Goal: Task Accomplishment & Management: Manage account settings

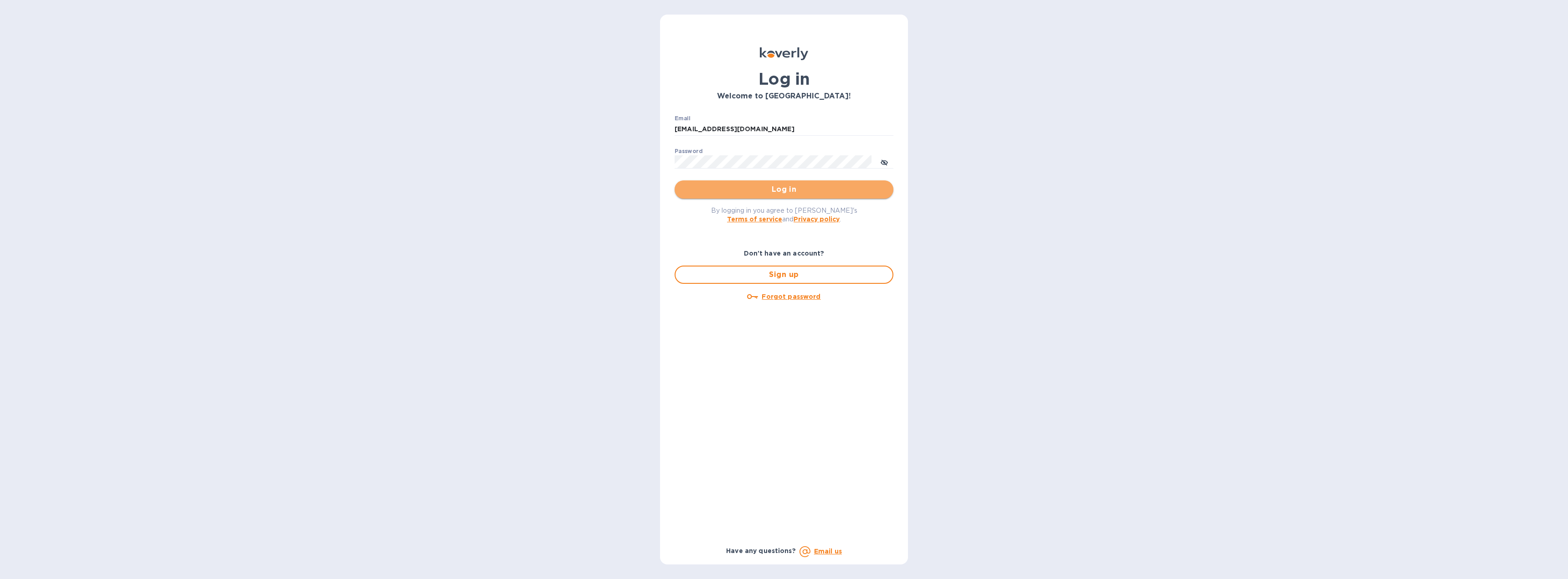
click at [733, 190] on span "Log in" at bounding box center [784, 189] width 204 height 11
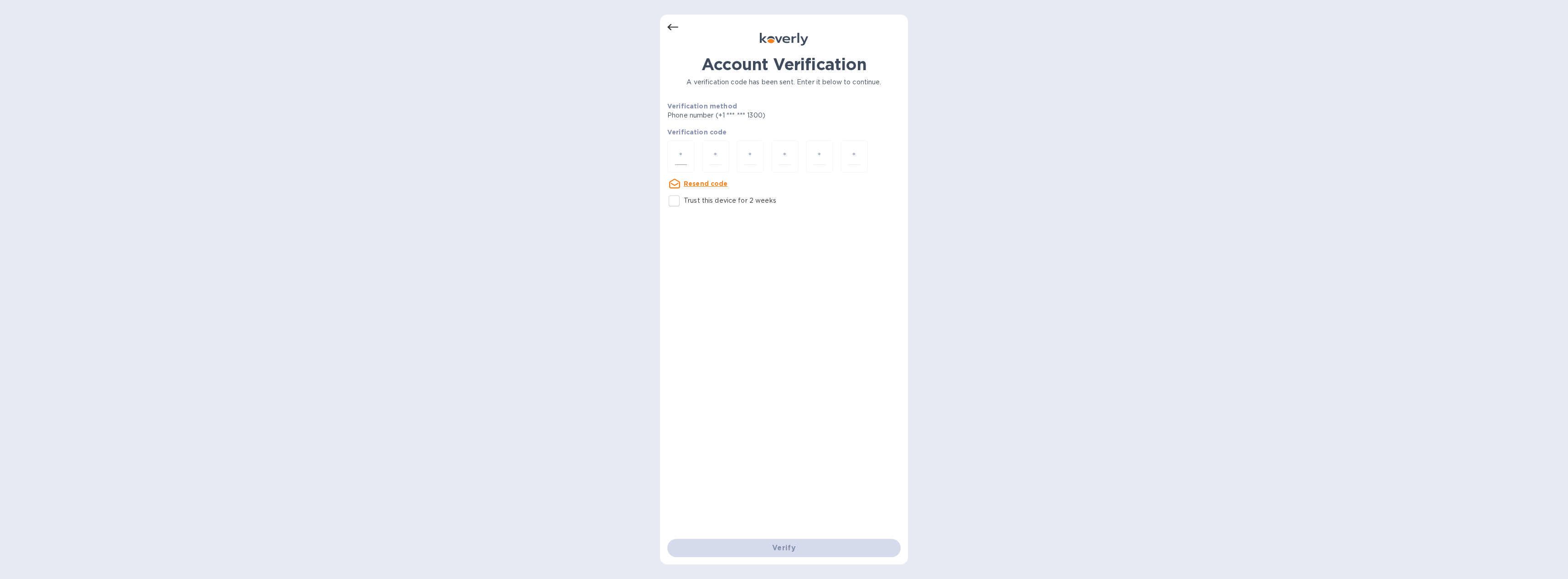
click at [687, 159] on div at bounding box center [681, 156] width 27 height 32
type input "2"
type input "5"
type input "1"
type input "0"
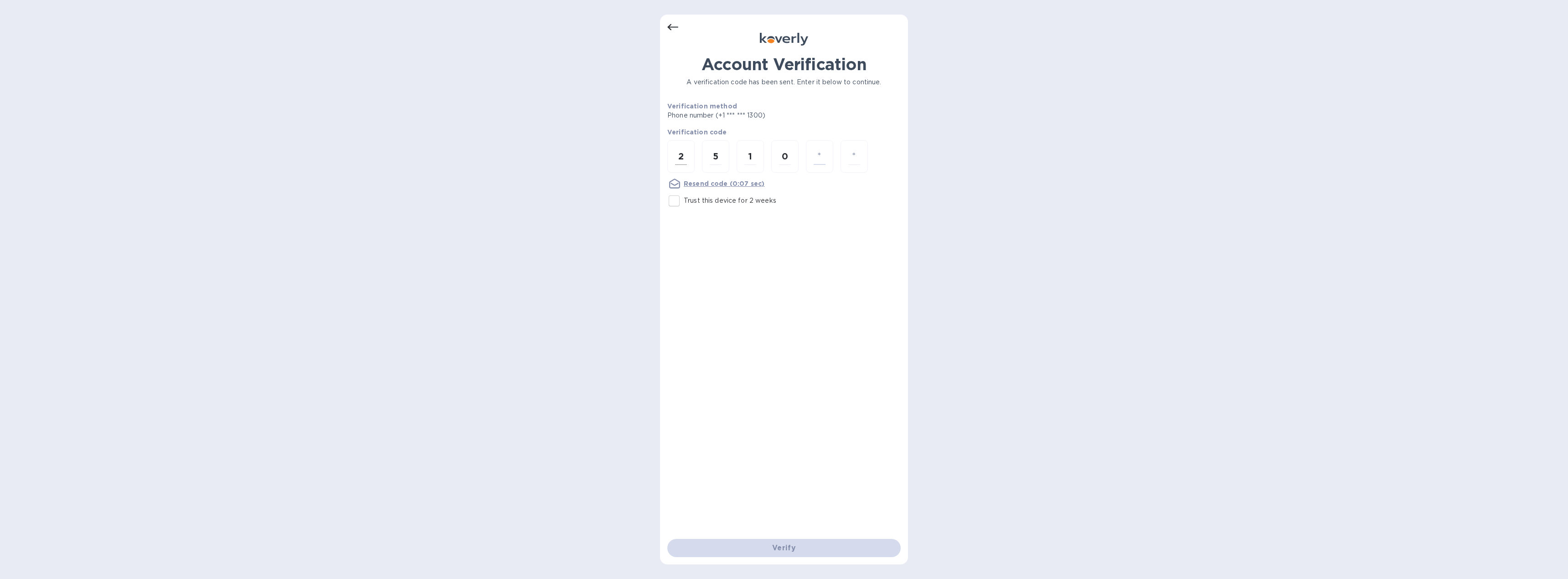
type input "4"
type input "3"
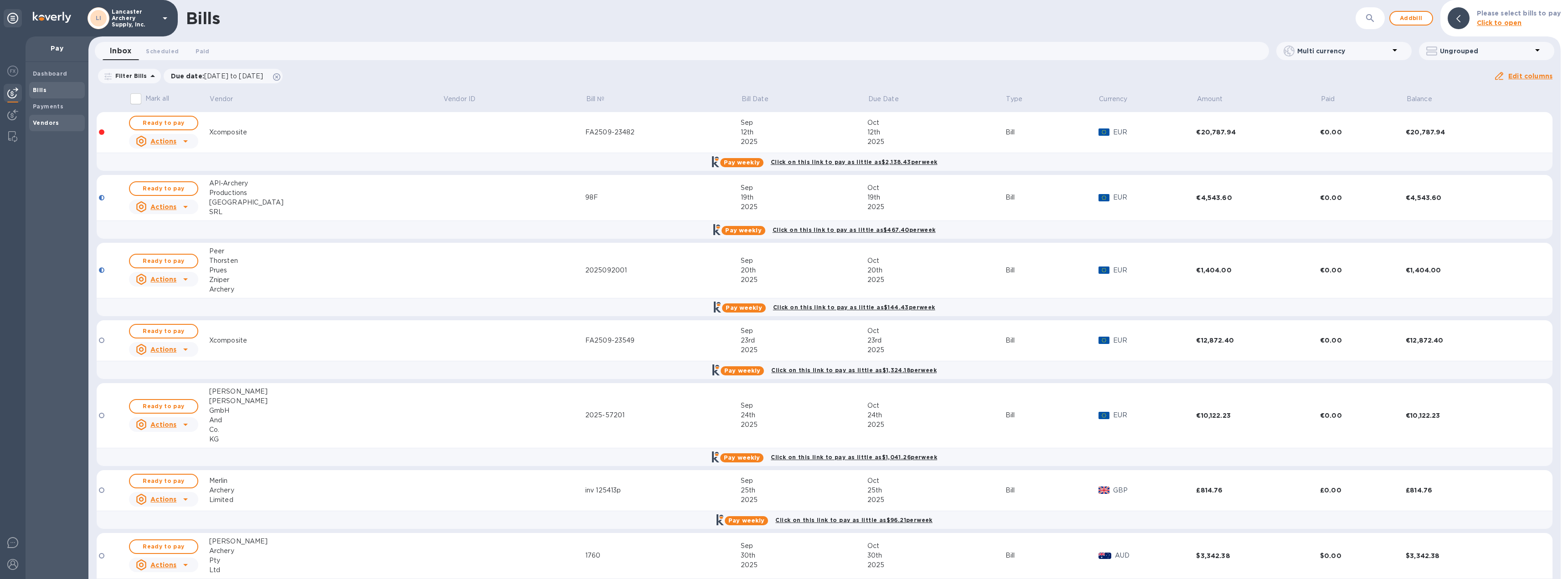
click at [53, 124] on b "Vendors" at bounding box center [46, 123] width 27 height 7
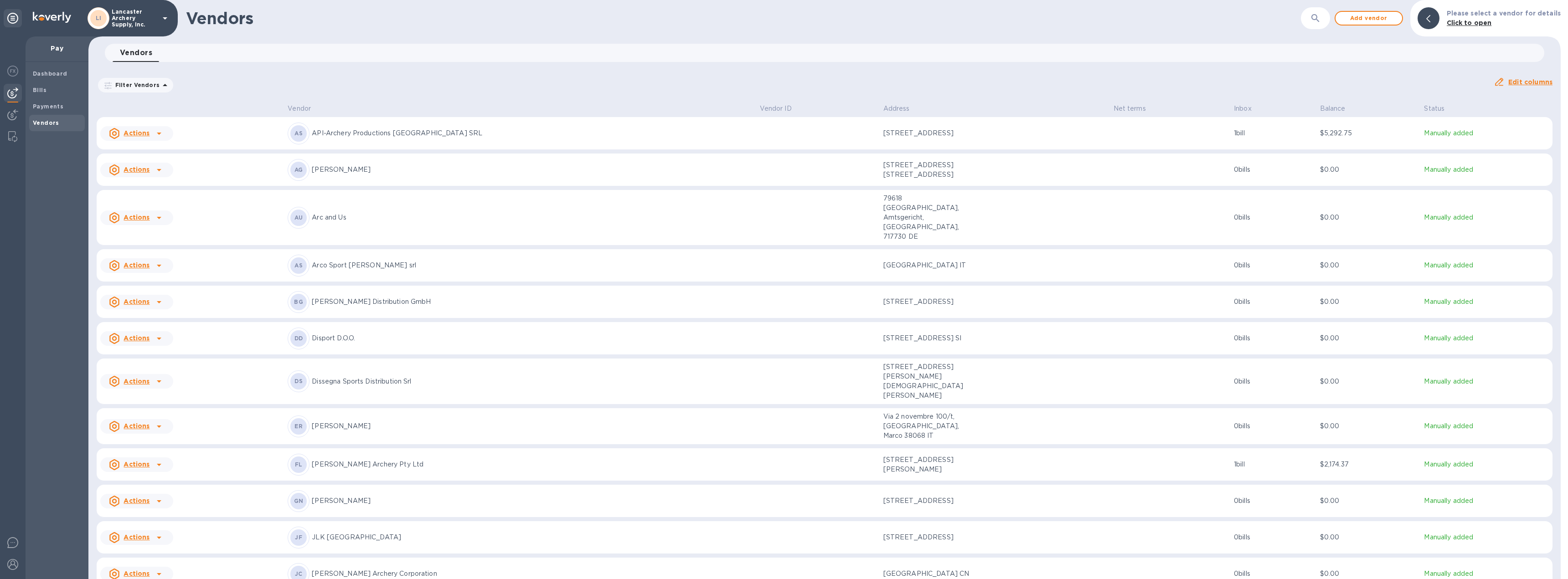
click at [1151, 129] on td at bounding box center [1170, 133] width 121 height 33
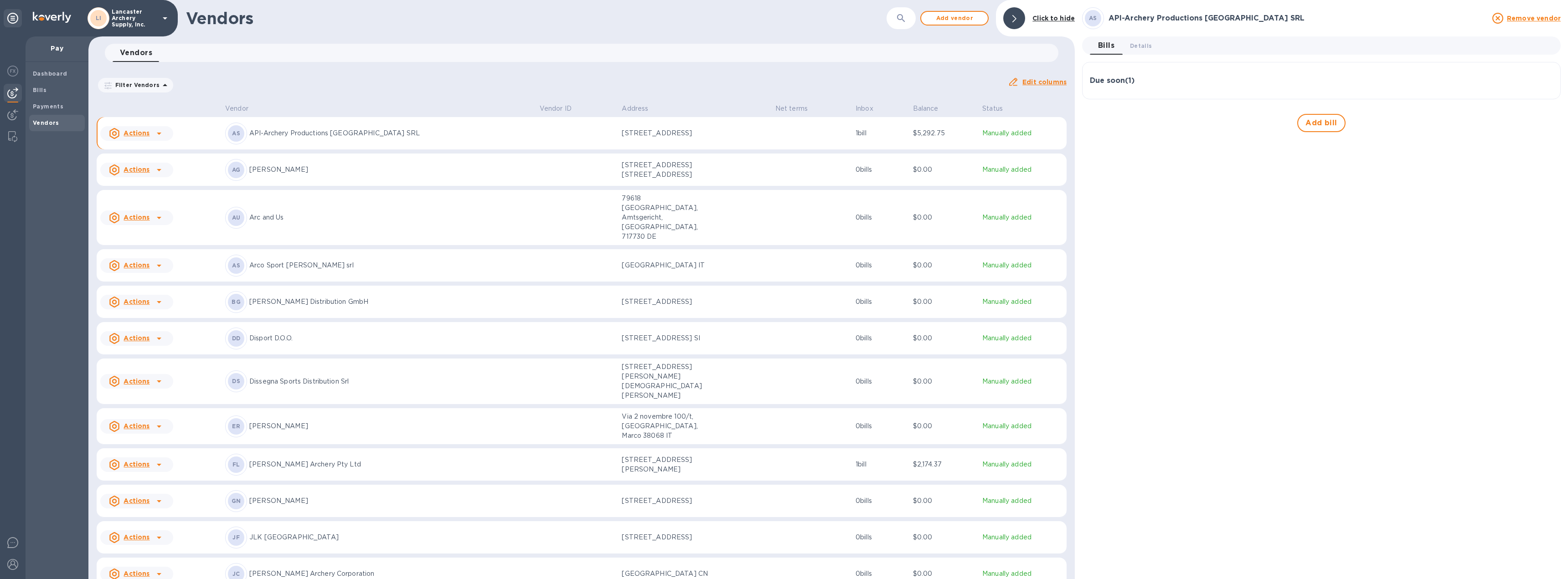
click at [1208, 81] on div "Due soon ( 1 )" at bounding box center [1321, 81] width 463 height 9
click at [1543, 124] on icon "button" at bounding box center [1545, 125] width 11 height 11
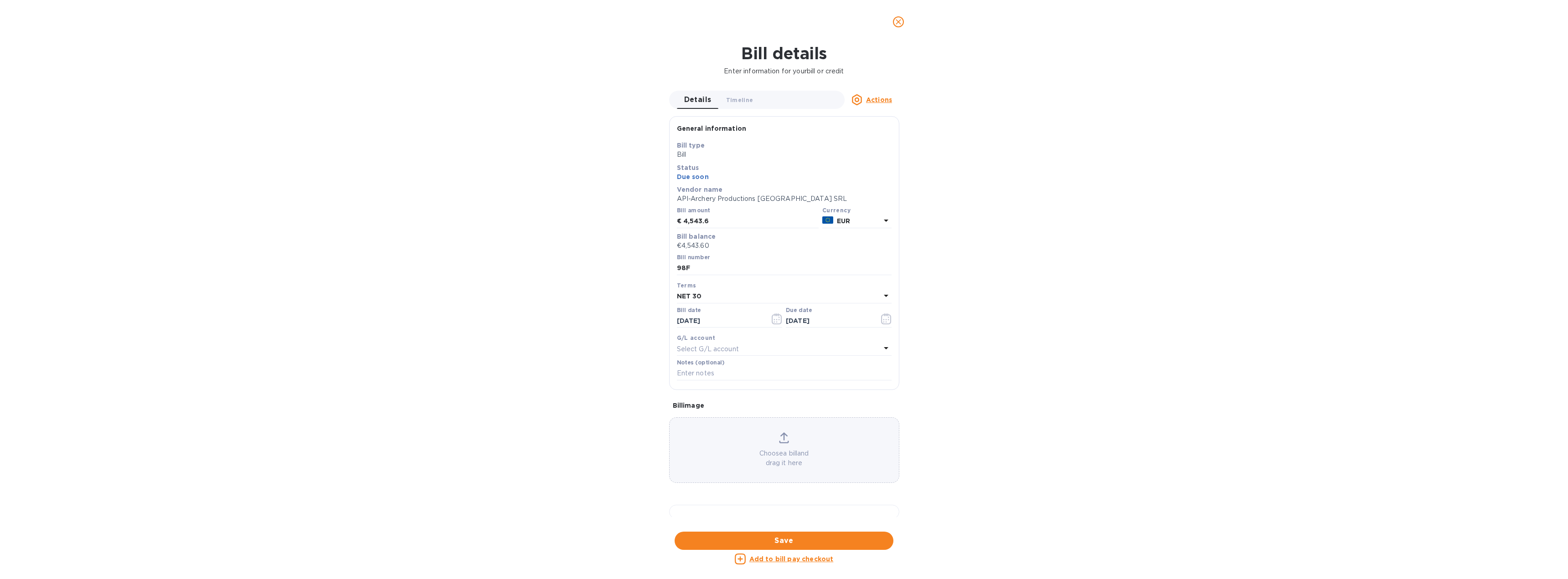
click at [877, 99] on u "Actions" at bounding box center [879, 100] width 26 height 8
click at [879, 158] on b "Delete" at bounding box center [881, 156] width 23 height 8
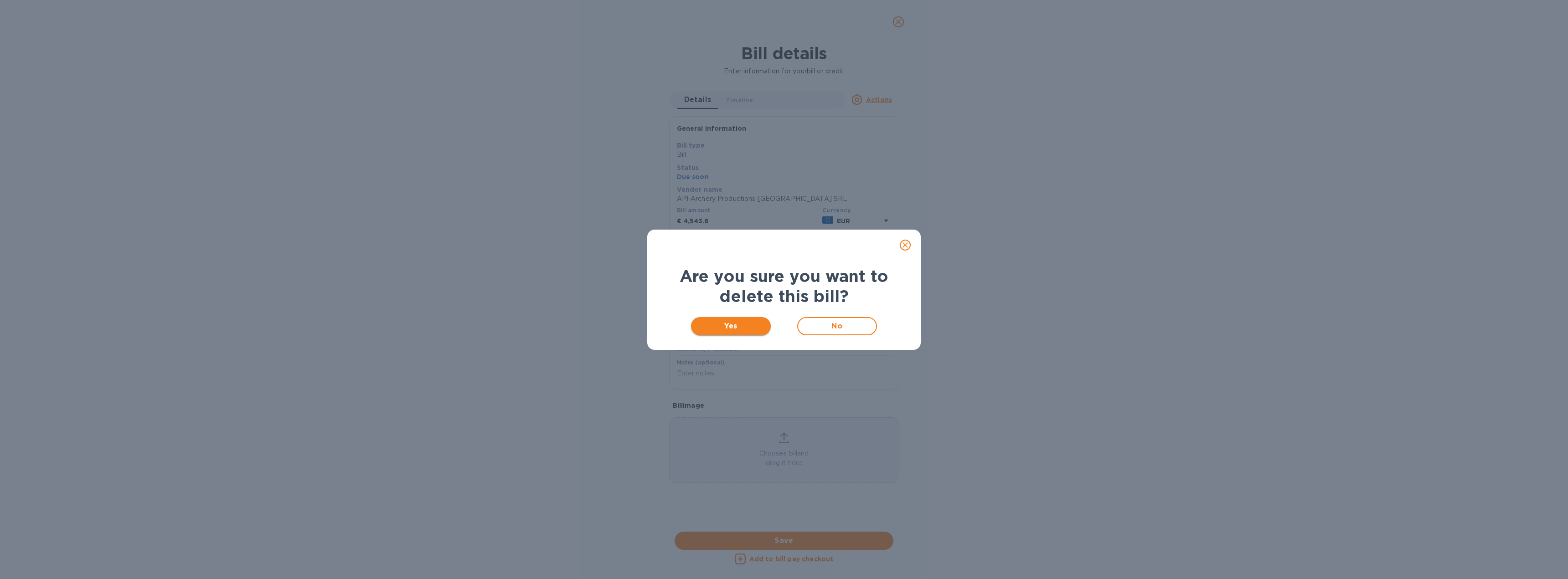
click at [731, 329] on span "Yes" at bounding box center [730, 326] width 65 height 11
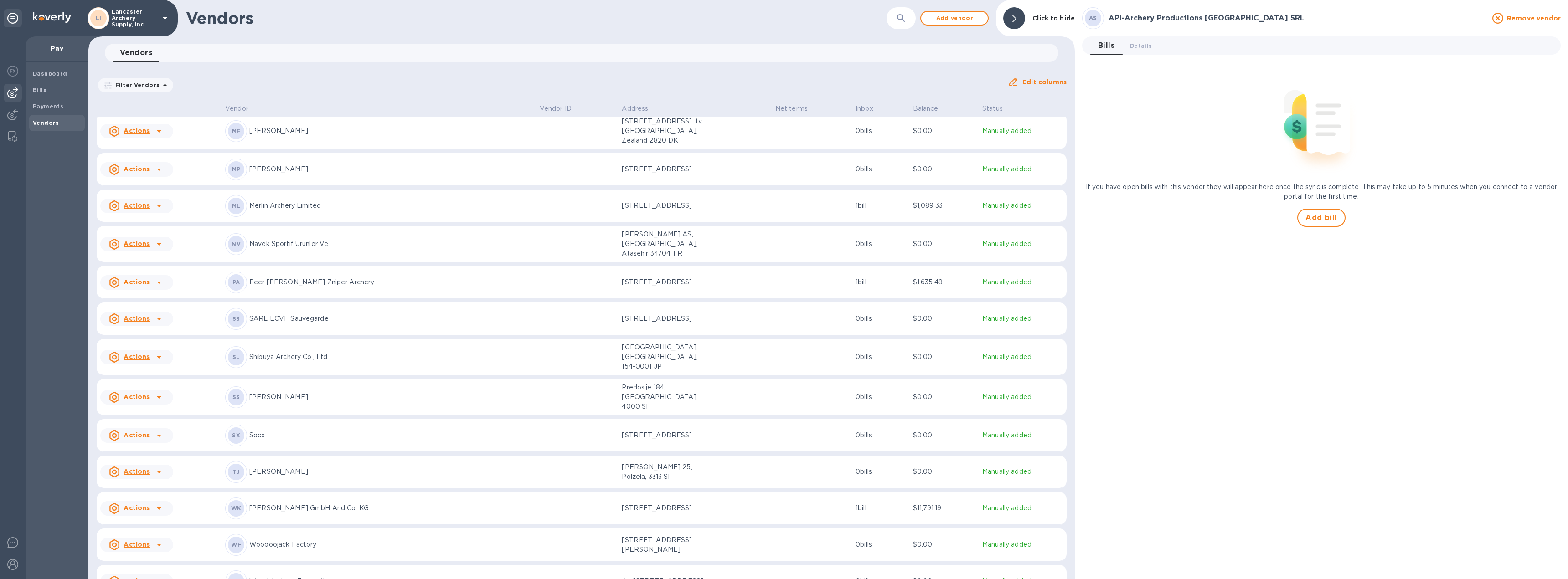
scroll to position [504, 0]
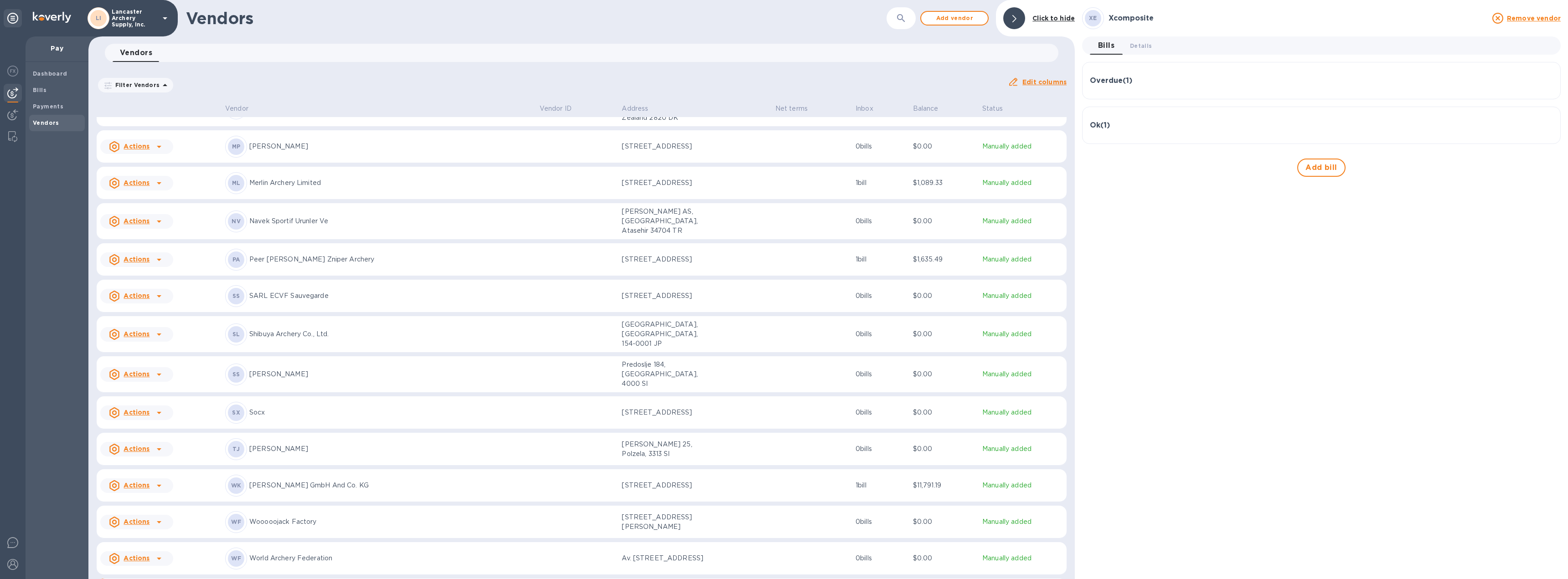
click at [1183, 83] on div "Overdue ( 1 )" at bounding box center [1321, 81] width 463 height 9
click at [1545, 124] on icon "button" at bounding box center [1545, 125] width 3 height 5
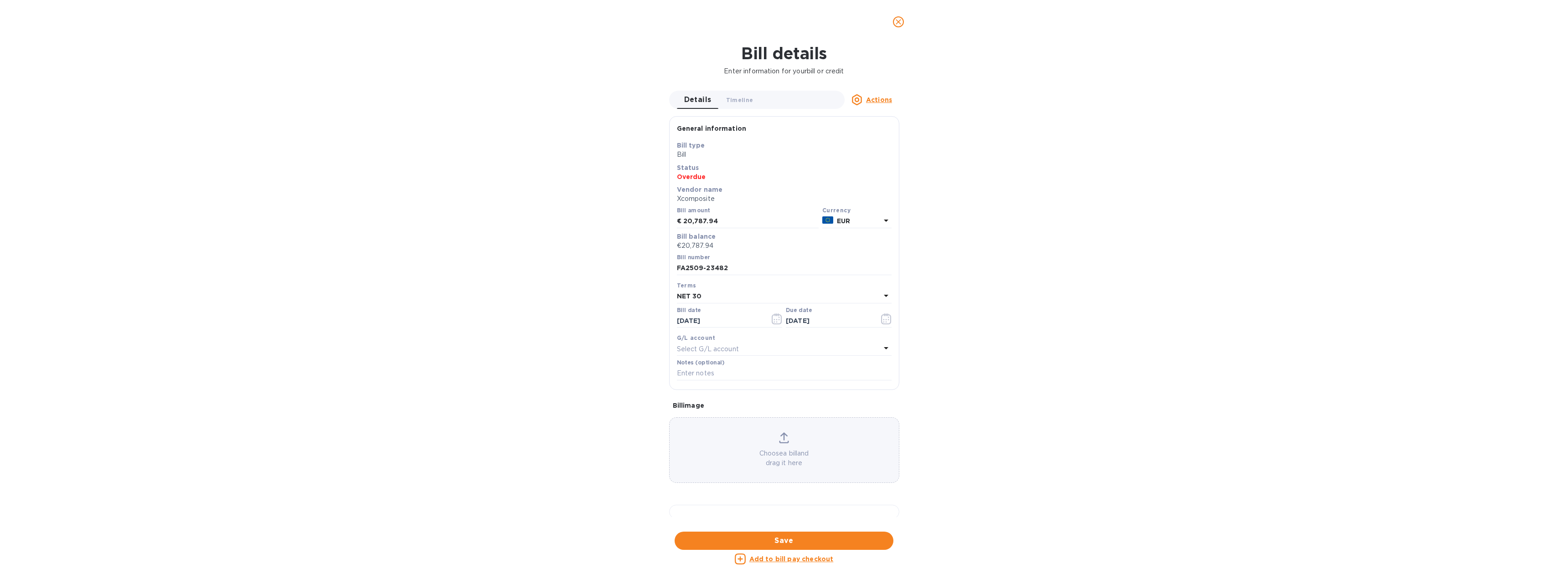
click at [874, 100] on u "Actions" at bounding box center [879, 100] width 26 height 8
click at [868, 156] on div "Delete" at bounding box center [881, 157] width 27 height 14
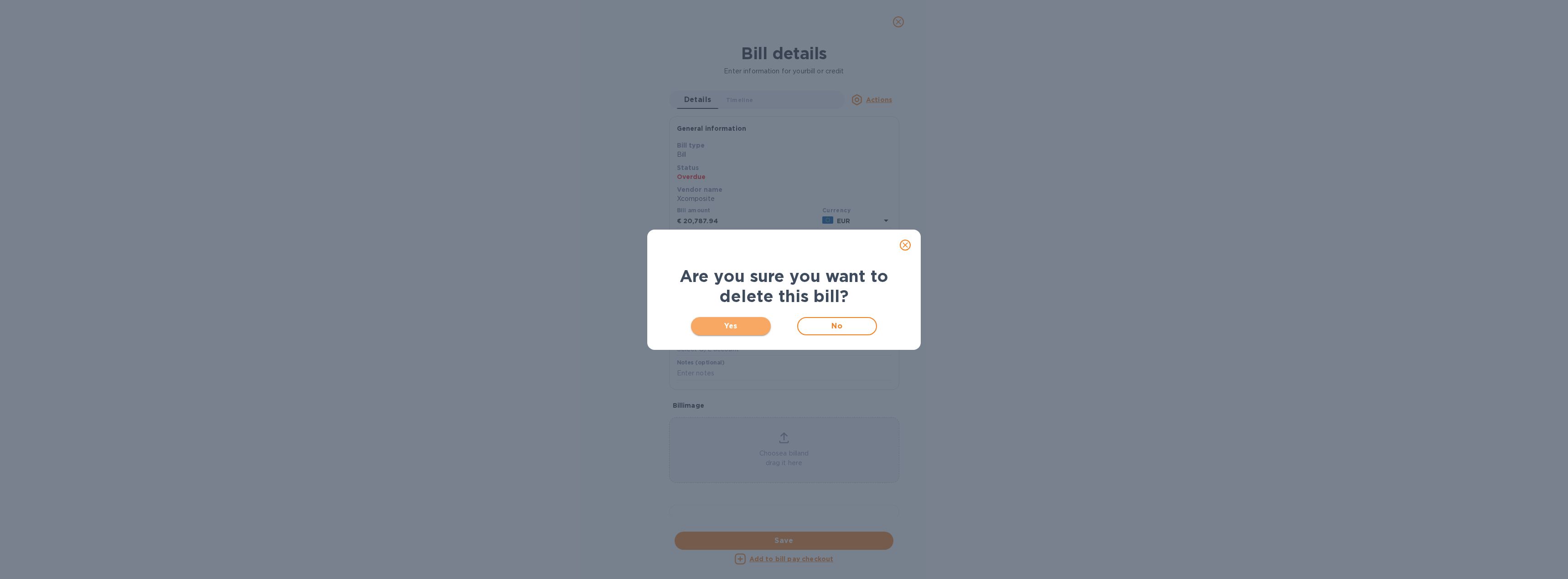
click at [751, 323] on span "Yes" at bounding box center [730, 326] width 65 height 11
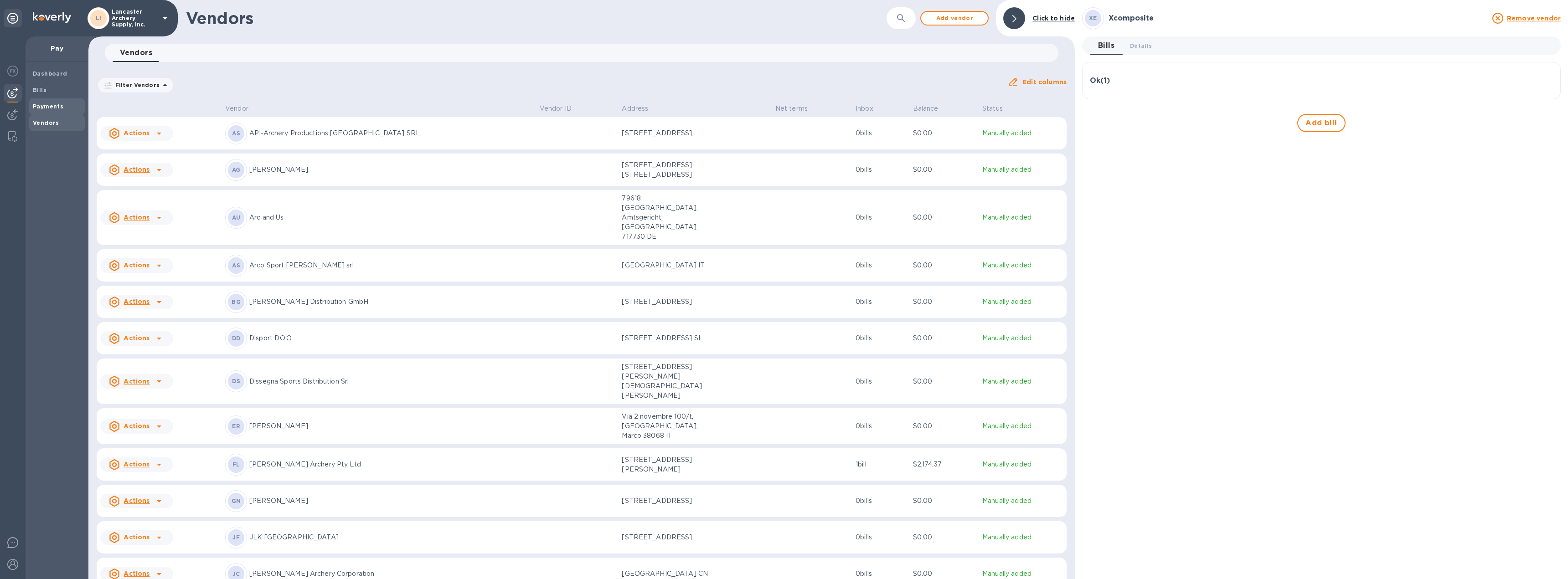
click at [36, 104] on b "Payments" at bounding box center [48, 107] width 31 height 7
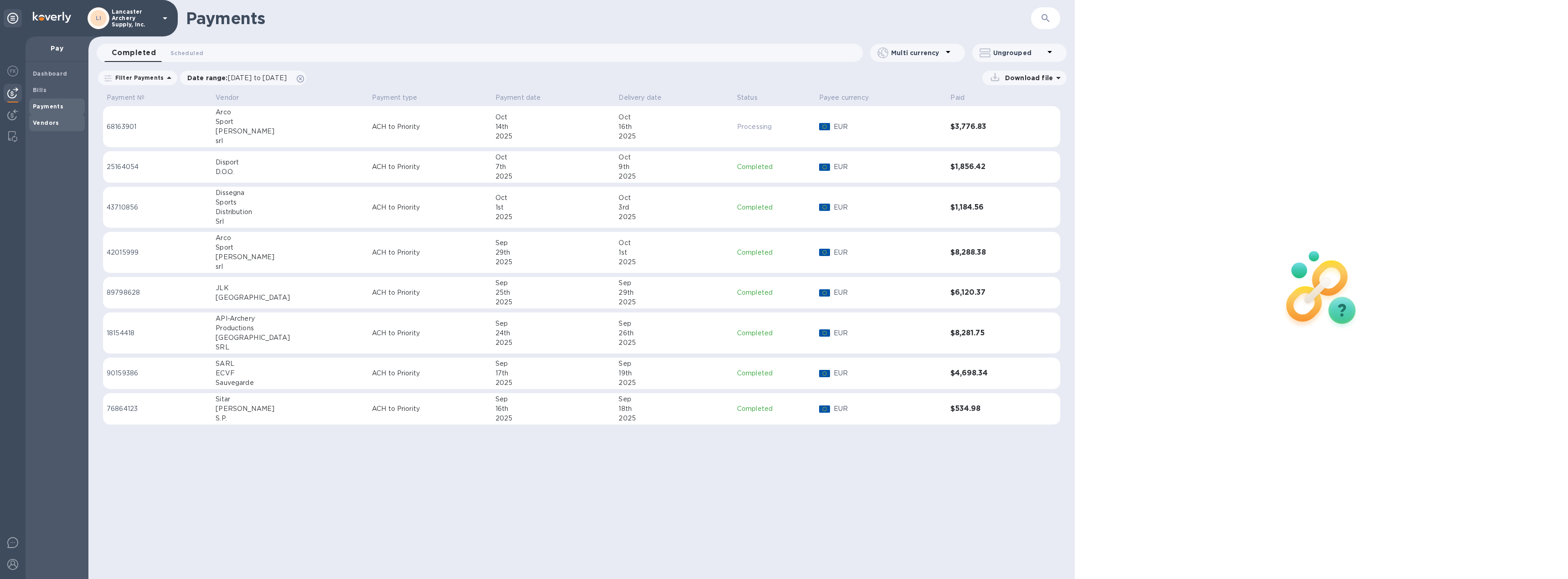
click at [45, 119] on b "Vendors" at bounding box center [46, 123] width 27 height 7
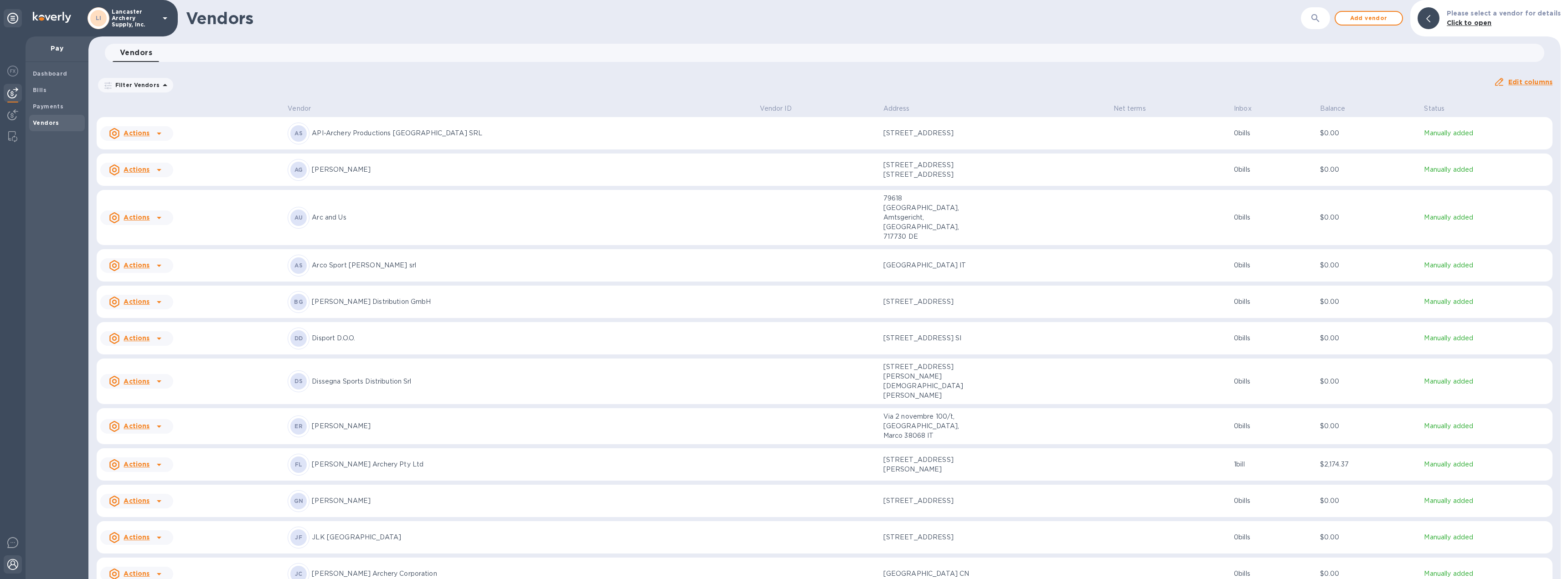
click at [12, 559] on img at bounding box center [13, 564] width 11 height 11
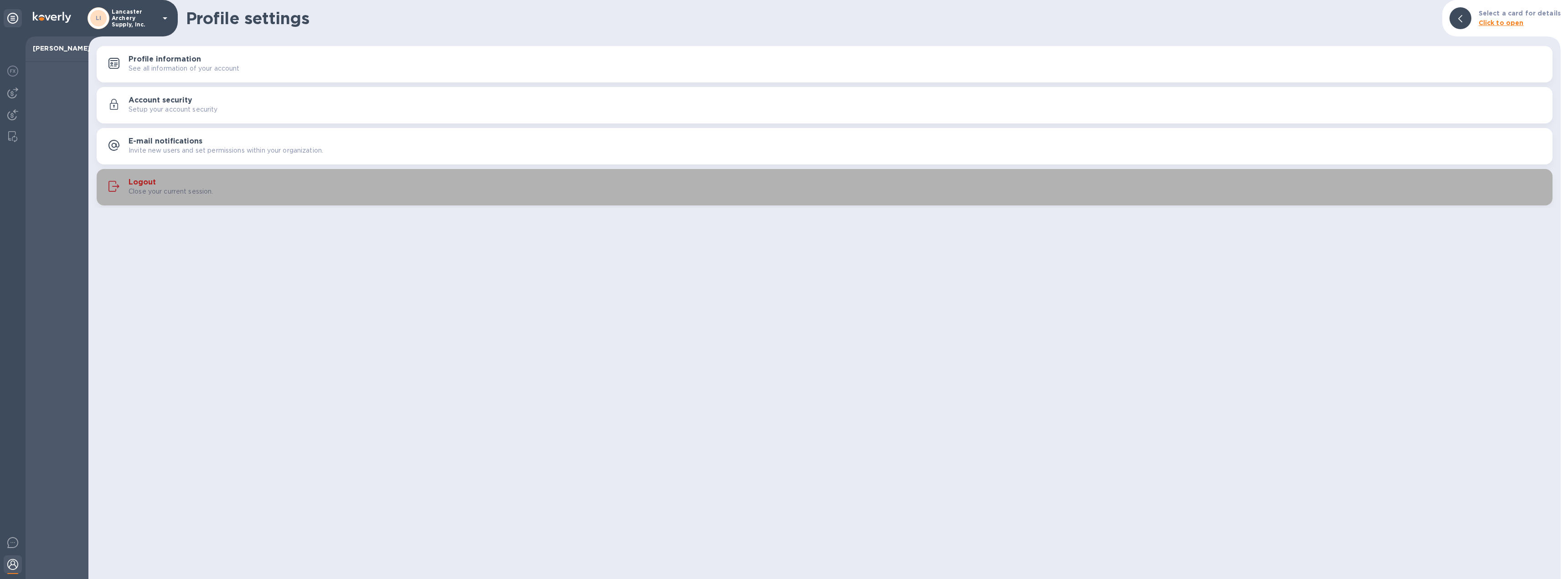
click at [139, 182] on h3 "Logout" at bounding box center [142, 182] width 27 height 9
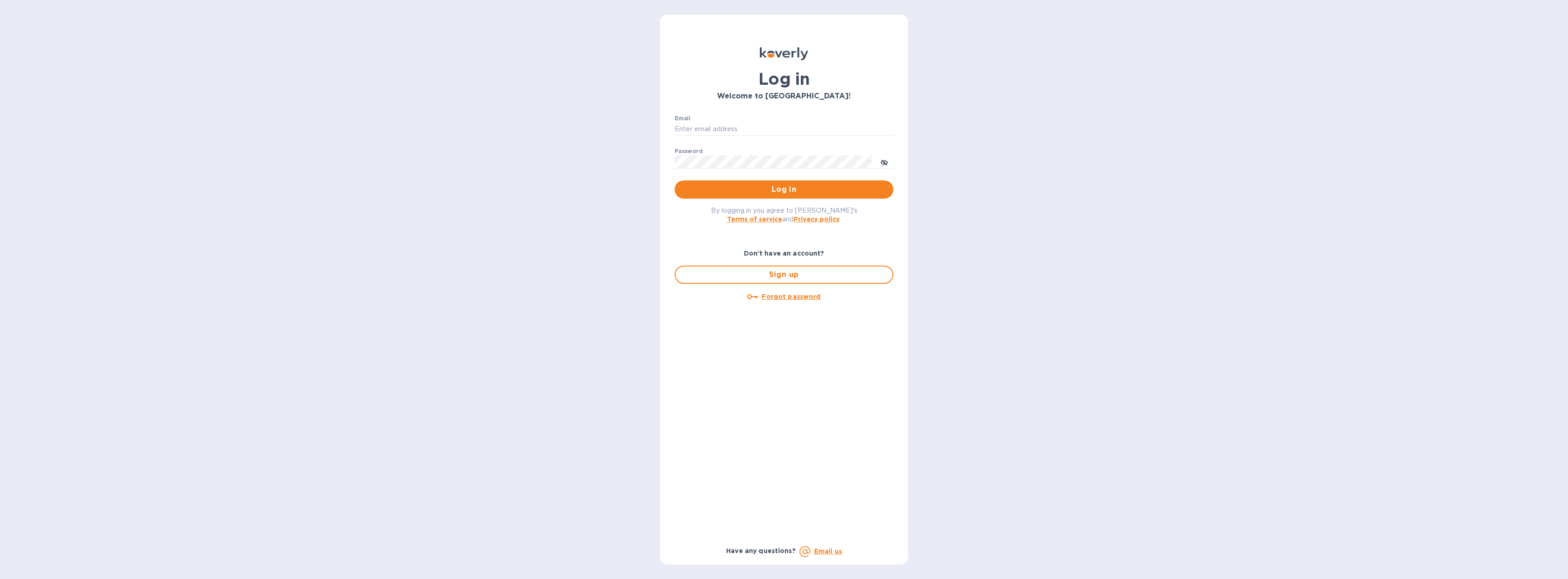
type input "[EMAIL_ADDRESS][DOMAIN_NAME]"
